Goal: Task Accomplishment & Management: Complete application form

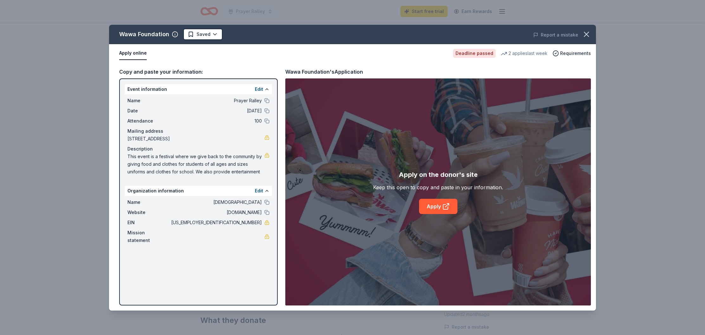
scroll to position [19, 0]
click at [584, 35] on icon "button" at bounding box center [586, 34] width 9 height 9
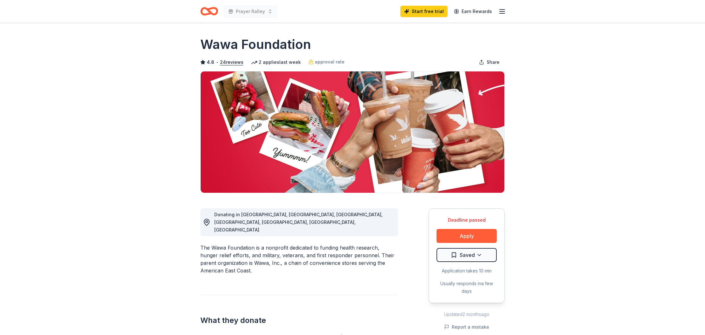
scroll to position [0, 0]
click at [499, 11] on icon "button" at bounding box center [503, 12] width 8 height 8
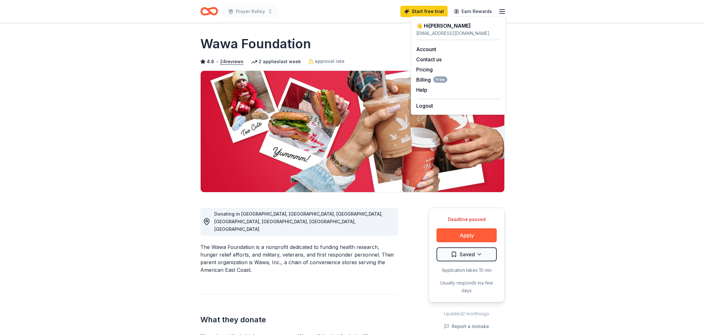
scroll to position [1, 0]
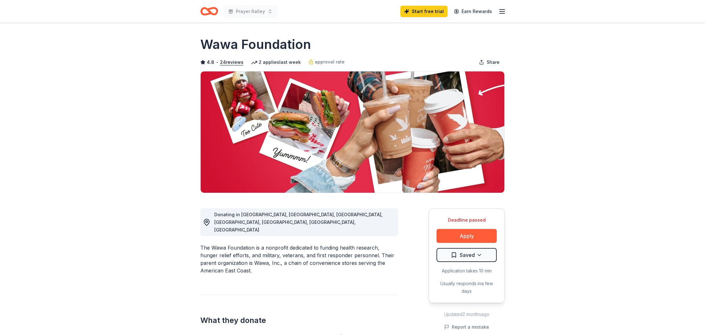
scroll to position [1, 0]
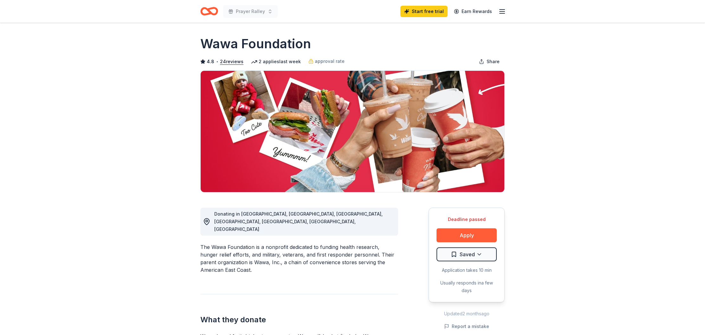
click at [504, 13] on icon "button" at bounding box center [503, 12] width 8 height 8
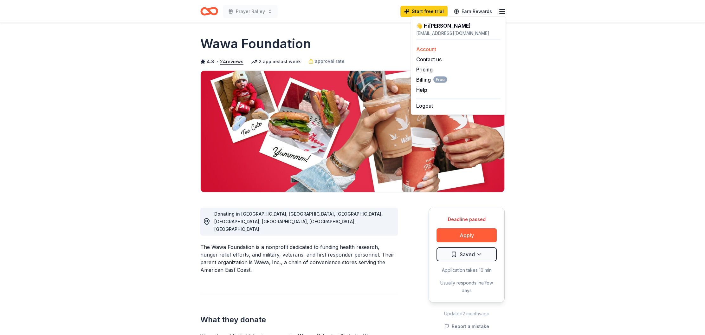
click at [427, 50] on link "Account" at bounding box center [426, 49] width 20 height 6
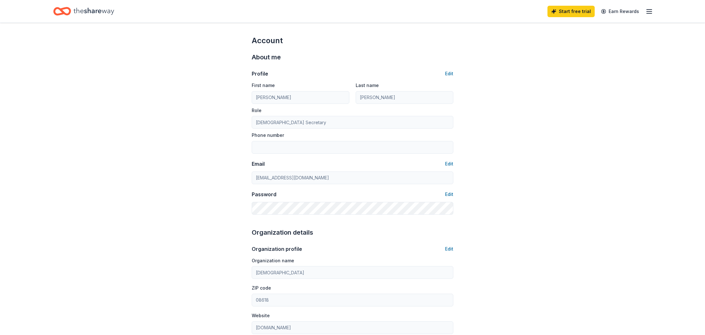
scroll to position [1, 0]
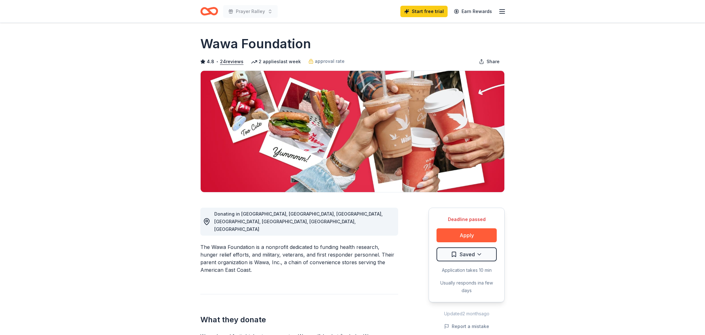
click at [212, 9] on icon "Home" at bounding box center [212, 11] width 10 height 6
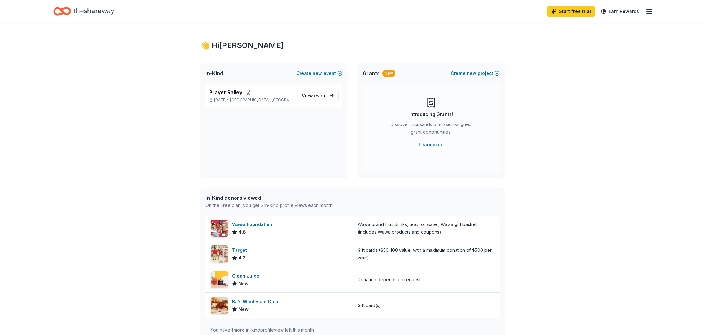
scroll to position [3, 0]
click at [207, 10] on div "Start free trial Earn Rewards" at bounding box center [352, 11] width 599 height 15
click at [216, 259] on img at bounding box center [219, 253] width 17 height 17
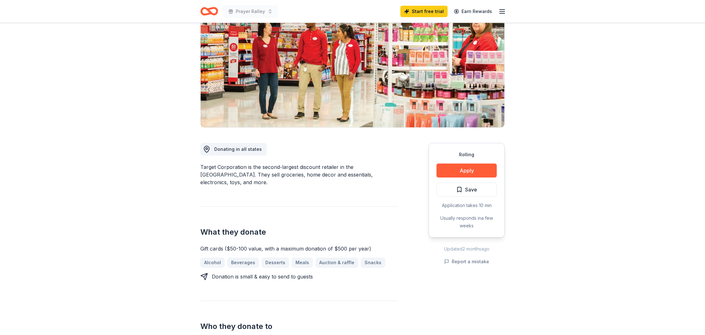
scroll to position [62, 0]
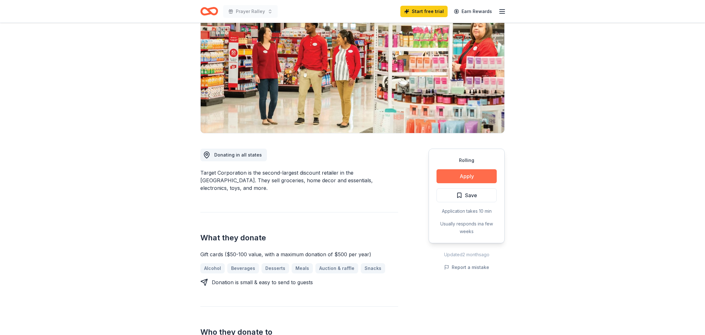
click at [471, 174] on button "Apply" at bounding box center [467, 176] width 60 height 14
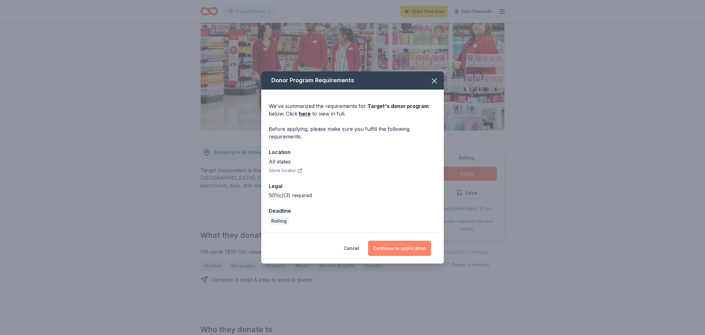
click at [403, 250] on button "Continue to application" at bounding box center [399, 247] width 63 height 15
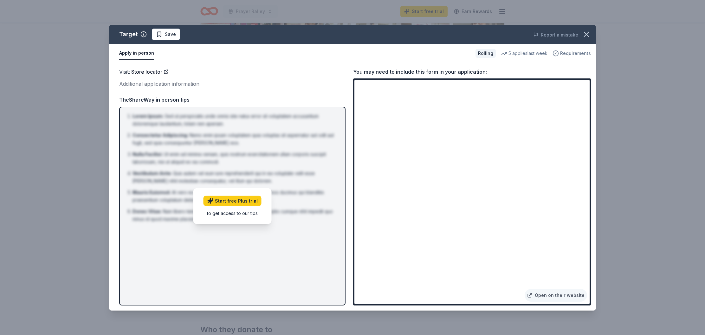
click at [580, 53] on span "Requirements" at bounding box center [575, 53] width 31 height 8
click at [584, 34] on icon "button" at bounding box center [586, 34] width 9 height 9
